Goal: Task Accomplishment & Management: Use online tool/utility

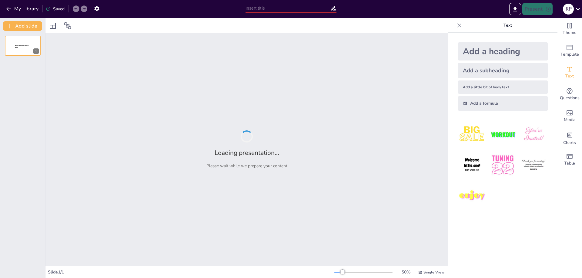
type input "New Sendsteps"
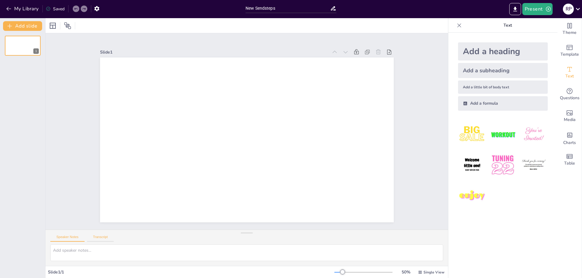
click at [96, 237] on button "Transcript" at bounding box center [100, 238] width 27 height 7
click at [69, 237] on button "Speaker Notes" at bounding box center [67, 238] width 34 height 7
click at [14, 8] on button "My Library" at bounding box center [23, 9] width 37 height 10
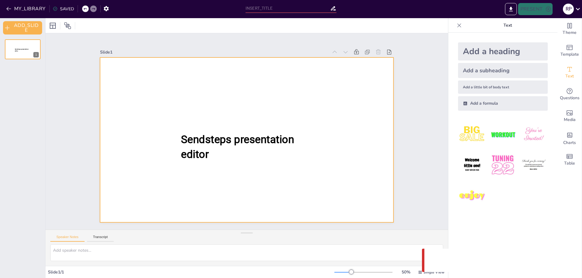
type input "New Sendsteps"
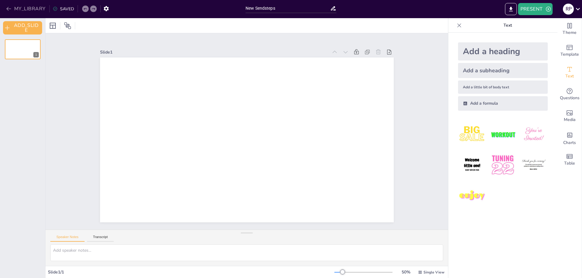
click at [5, 6] on button "MY_LIBRARY" at bounding box center [27, 9] width 44 height 10
